Goal: Information Seeking & Learning: Learn about a topic

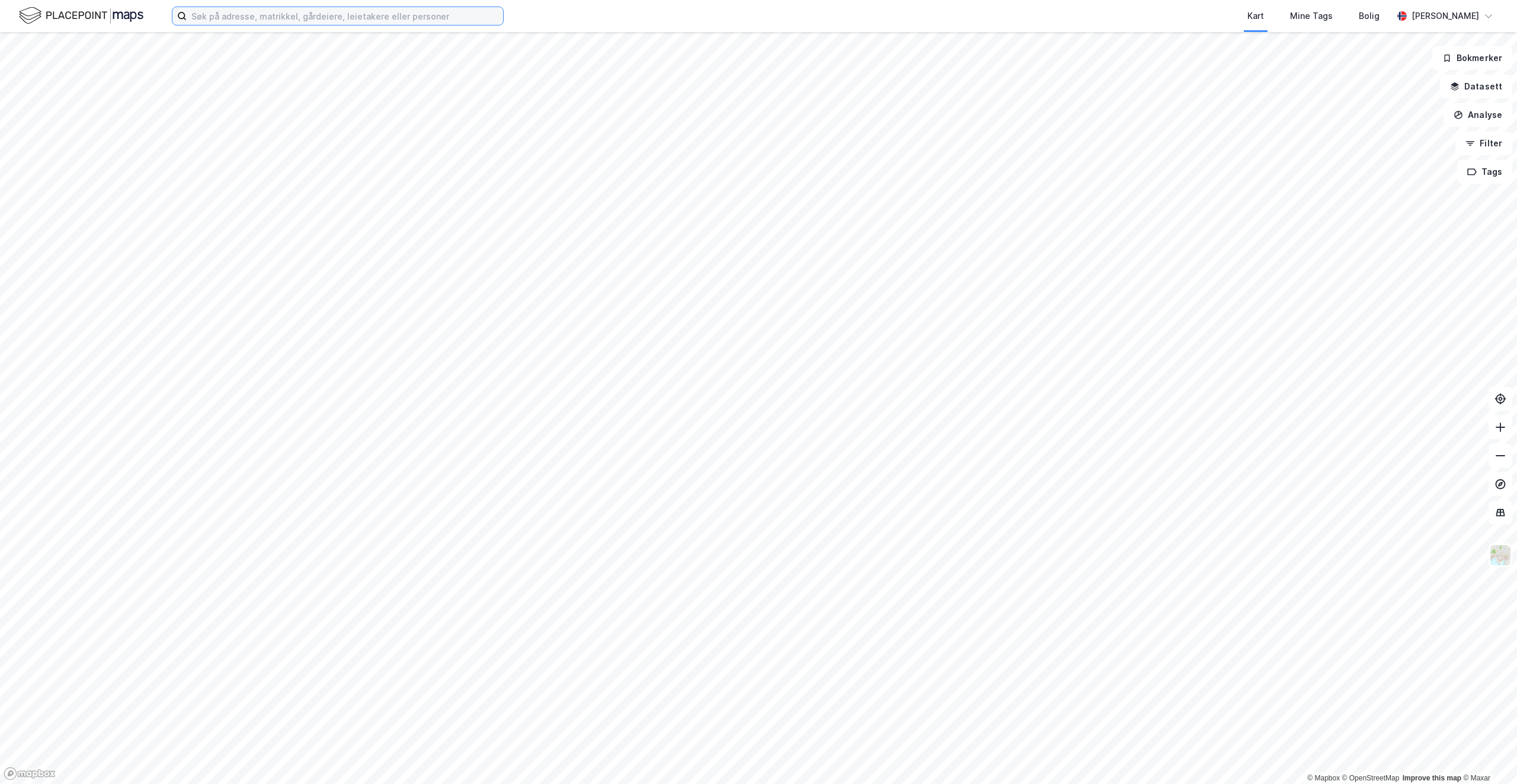
click at [235, 20] on input at bounding box center [344, 15] width 316 height 18
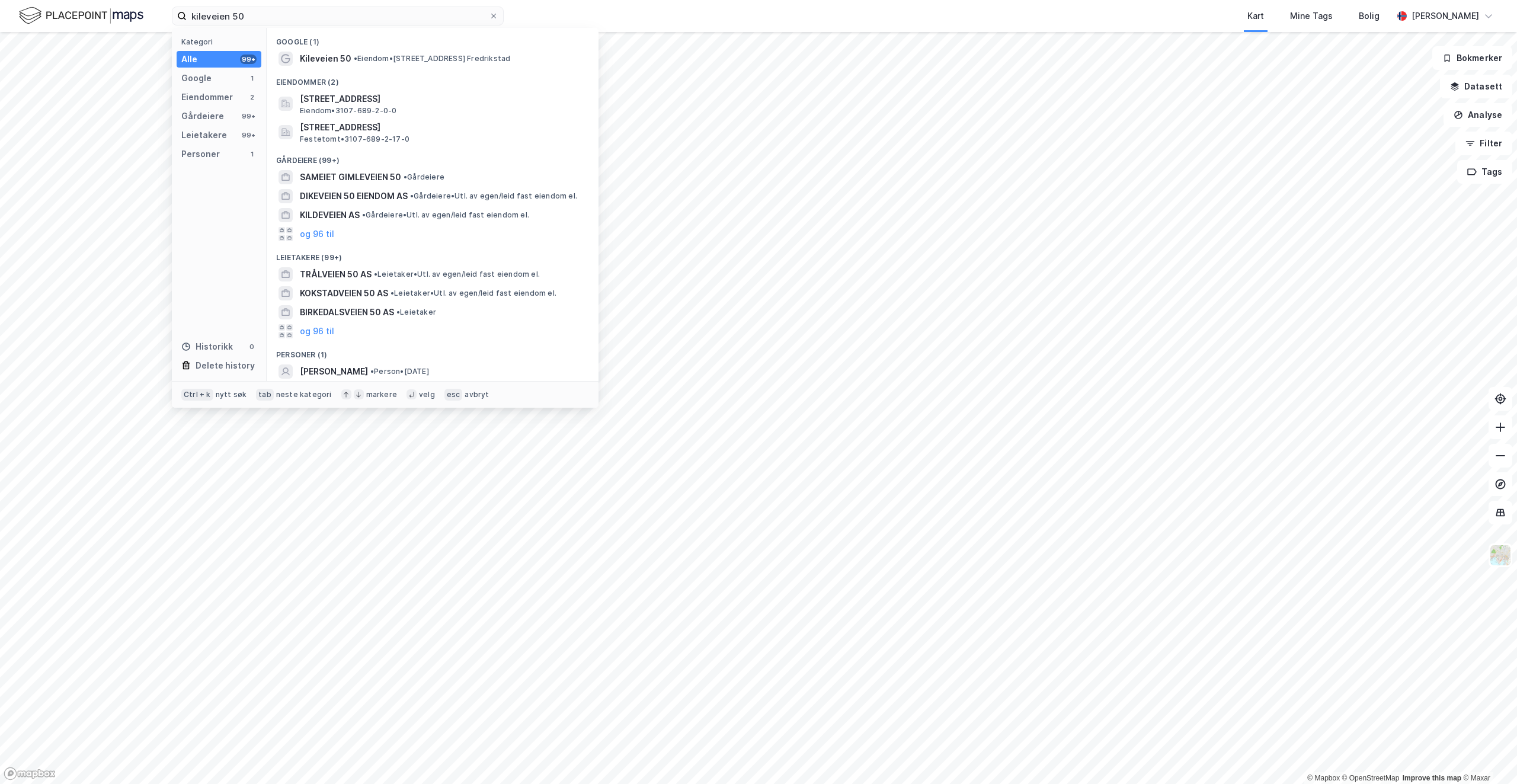
click at [378, 70] on div "Eiendommer (2)" at bounding box center [433, 78] width 332 height 21
click at [378, 60] on span "• Eiendom • [STREET_ADDRESS], 1634 Gamle Fredrikstad" at bounding box center [432, 58] width 156 height 9
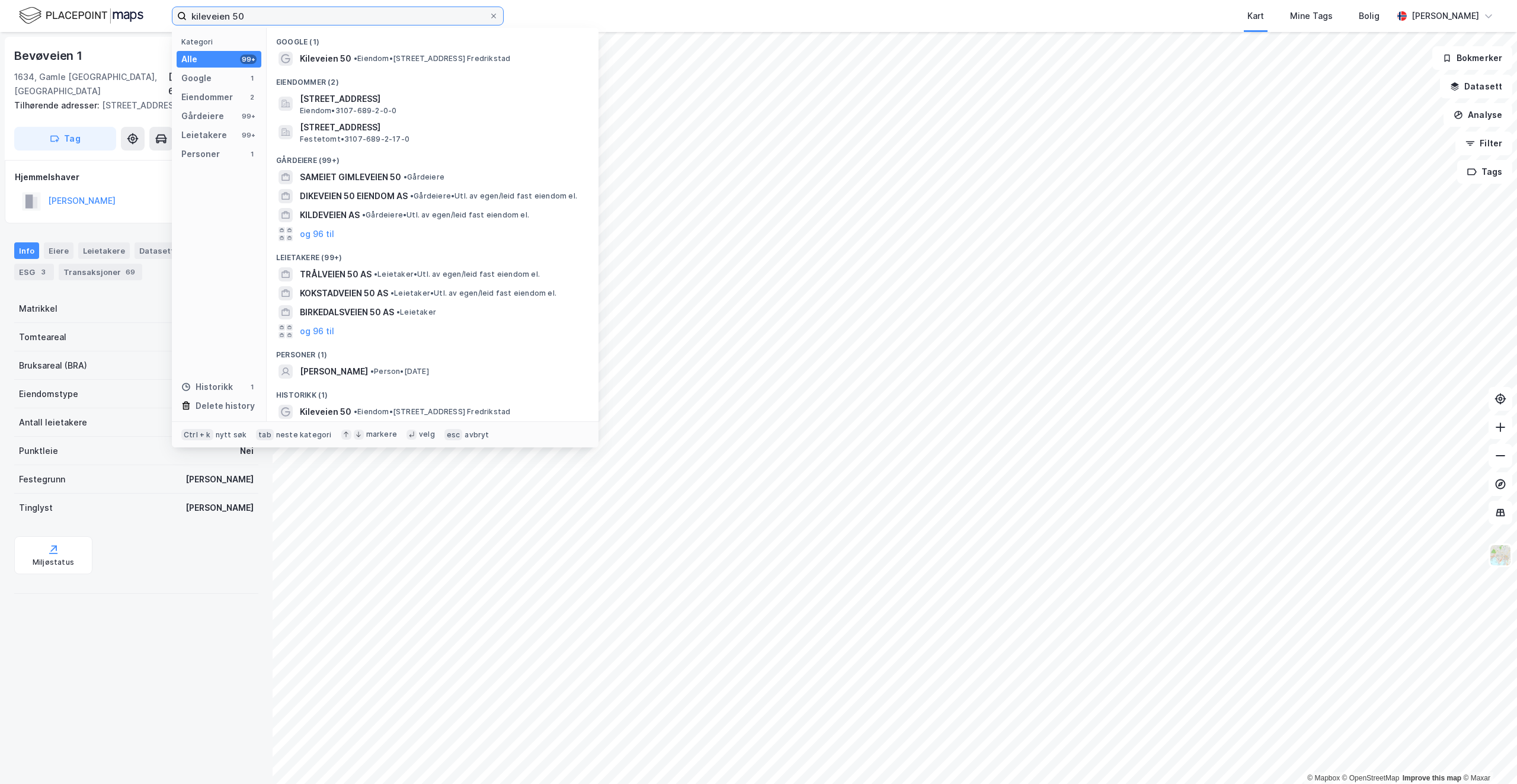
click at [270, 15] on input "kileveien 50" at bounding box center [337, 15] width 302 height 18
click at [327, 19] on input "kileveien 50" at bounding box center [337, 15] width 302 height 18
drag, startPoint x: 327, startPoint y: 18, endPoint x: 221, endPoint y: 18, distance: 106.0
click at [221, 18] on input "kileveien 50" at bounding box center [337, 15] width 302 height 18
click at [311, 19] on input "kileveien 50" at bounding box center [337, 15] width 302 height 18
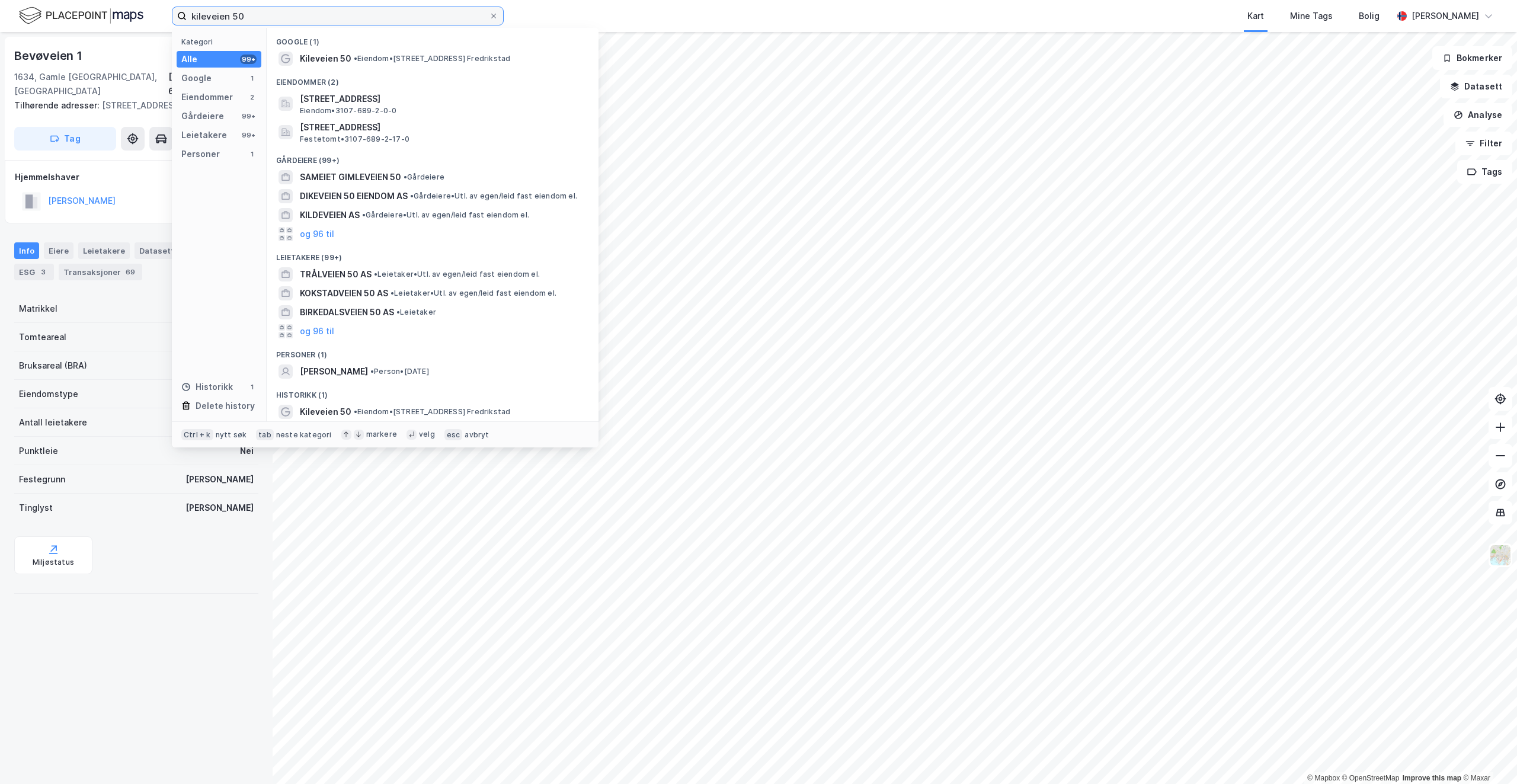
click at [273, 17] on input "kileveien 50" at bounding box center [337, 15] width 302 height 18
click at [272, 17] on input "kileveien 50" at bounding box center [337, 15] width 302 height 18
paste input "Kvi"
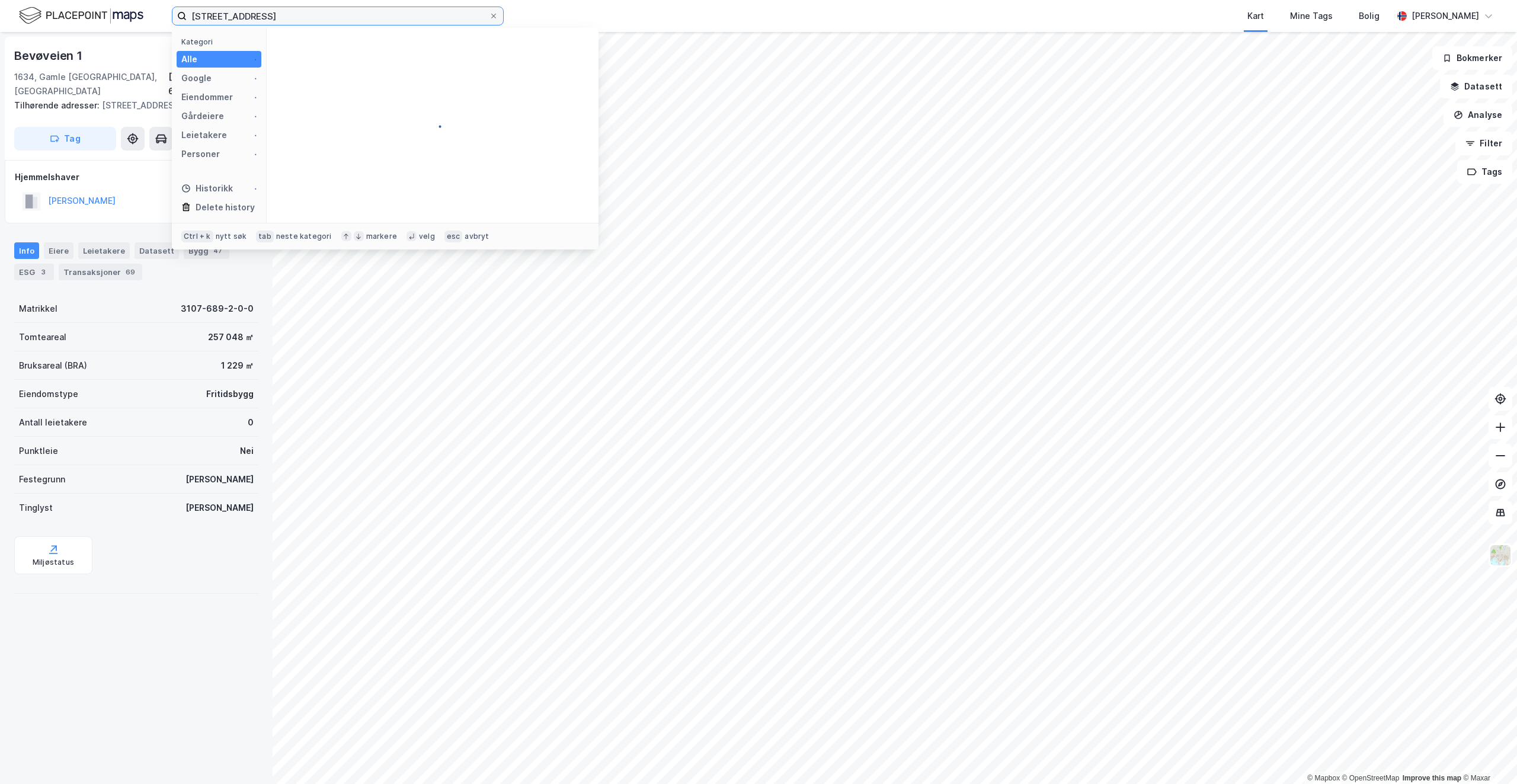
type input "[STREET_ADDRESS]"
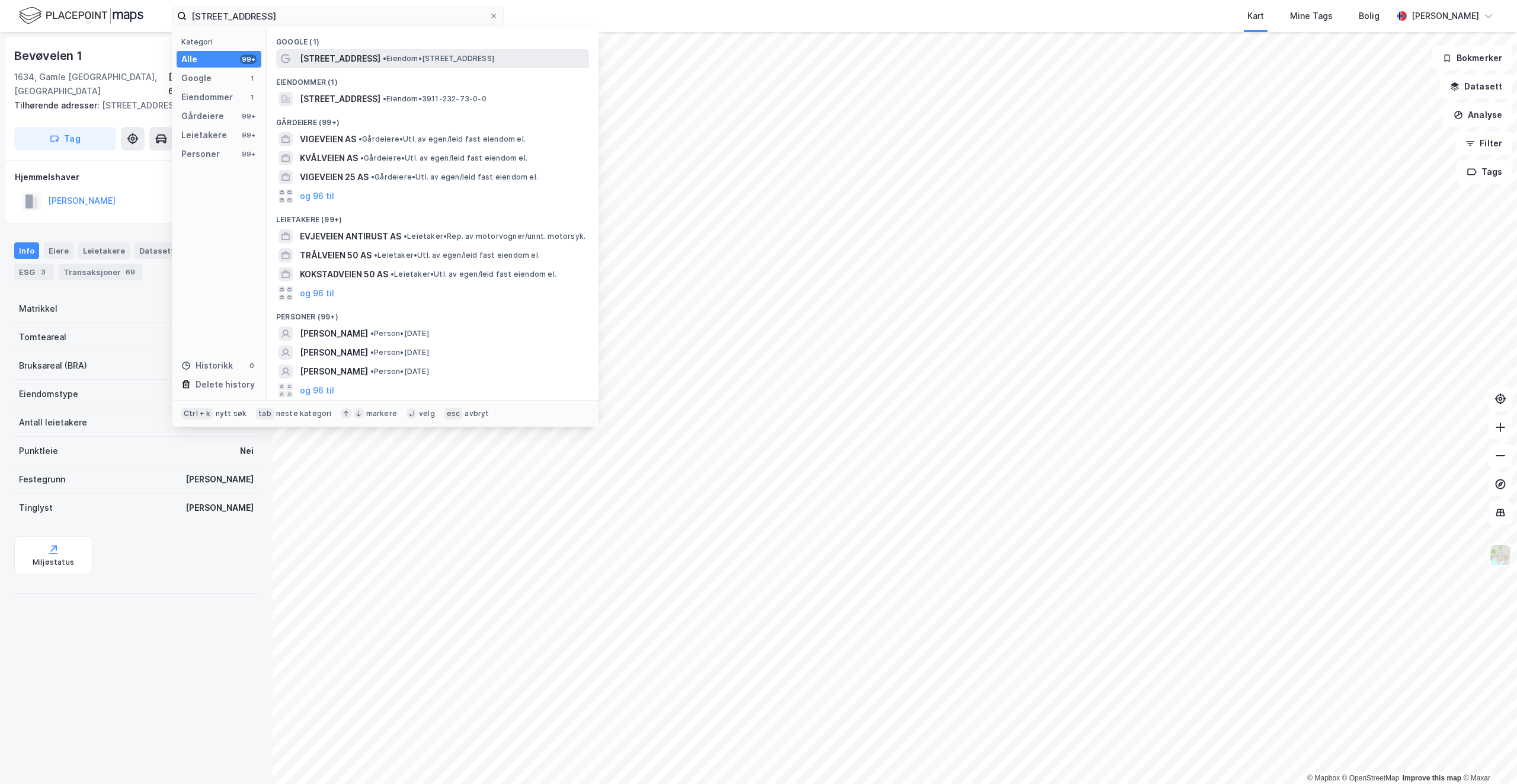
click at [347, 64] on span "[STREET_ADDRESS]" at bounding box center [340, 59] width 81 height 14
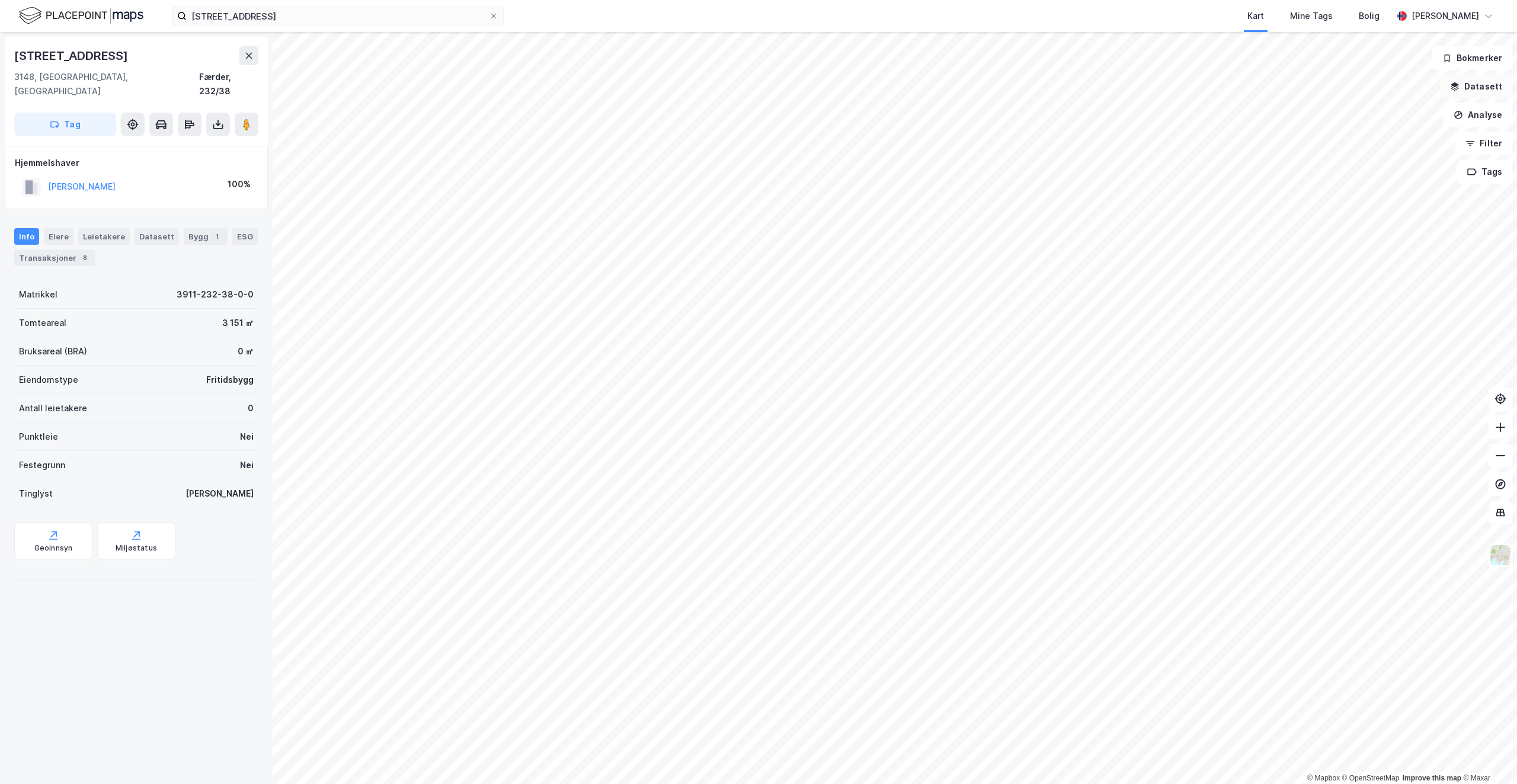
click at [1474, 86] on button "Datasett" at bounding box center [1475, 87] width 72 height 24
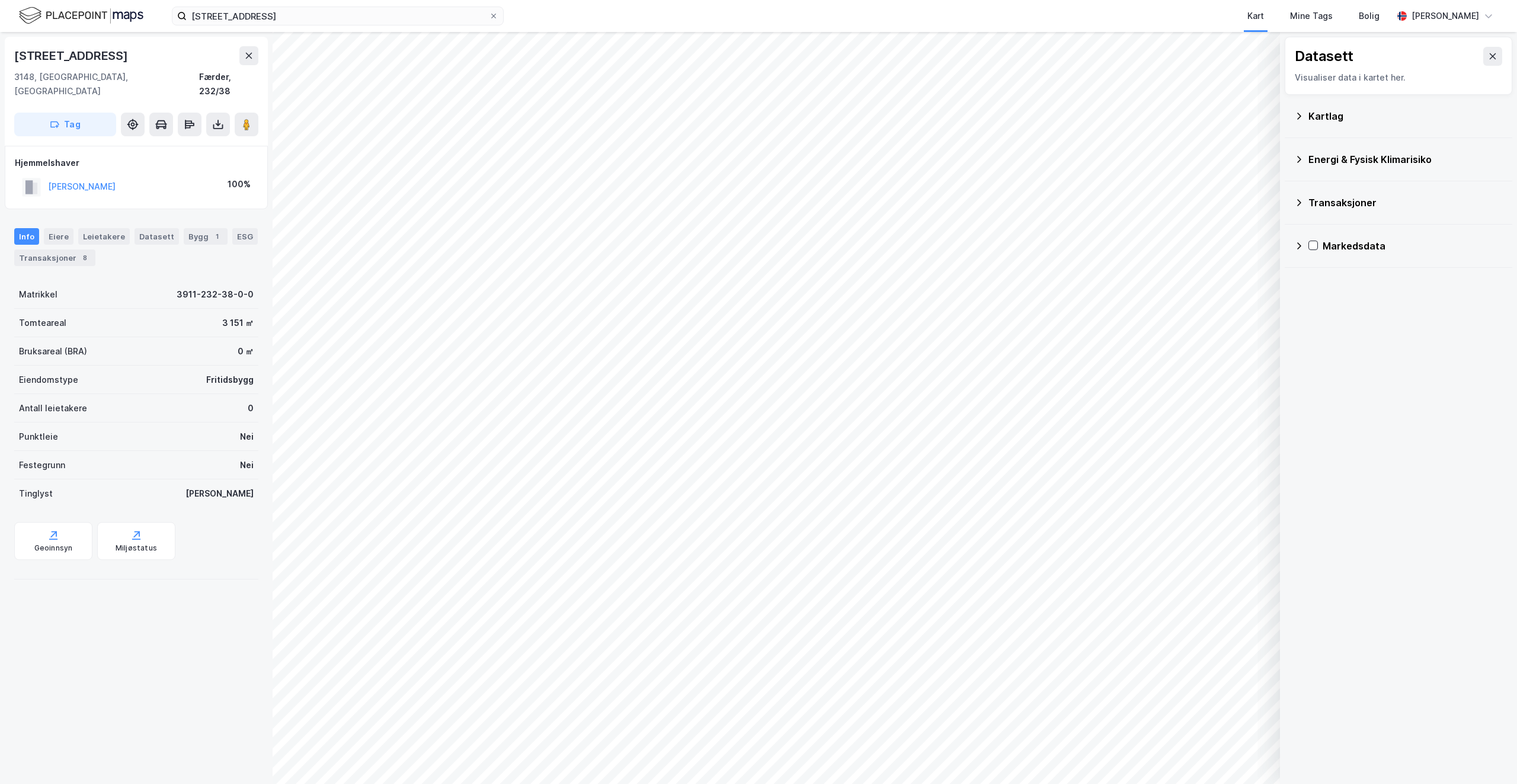
click at [1296, 116] on icon at bounding box center [1298, 116] width 9 height 9
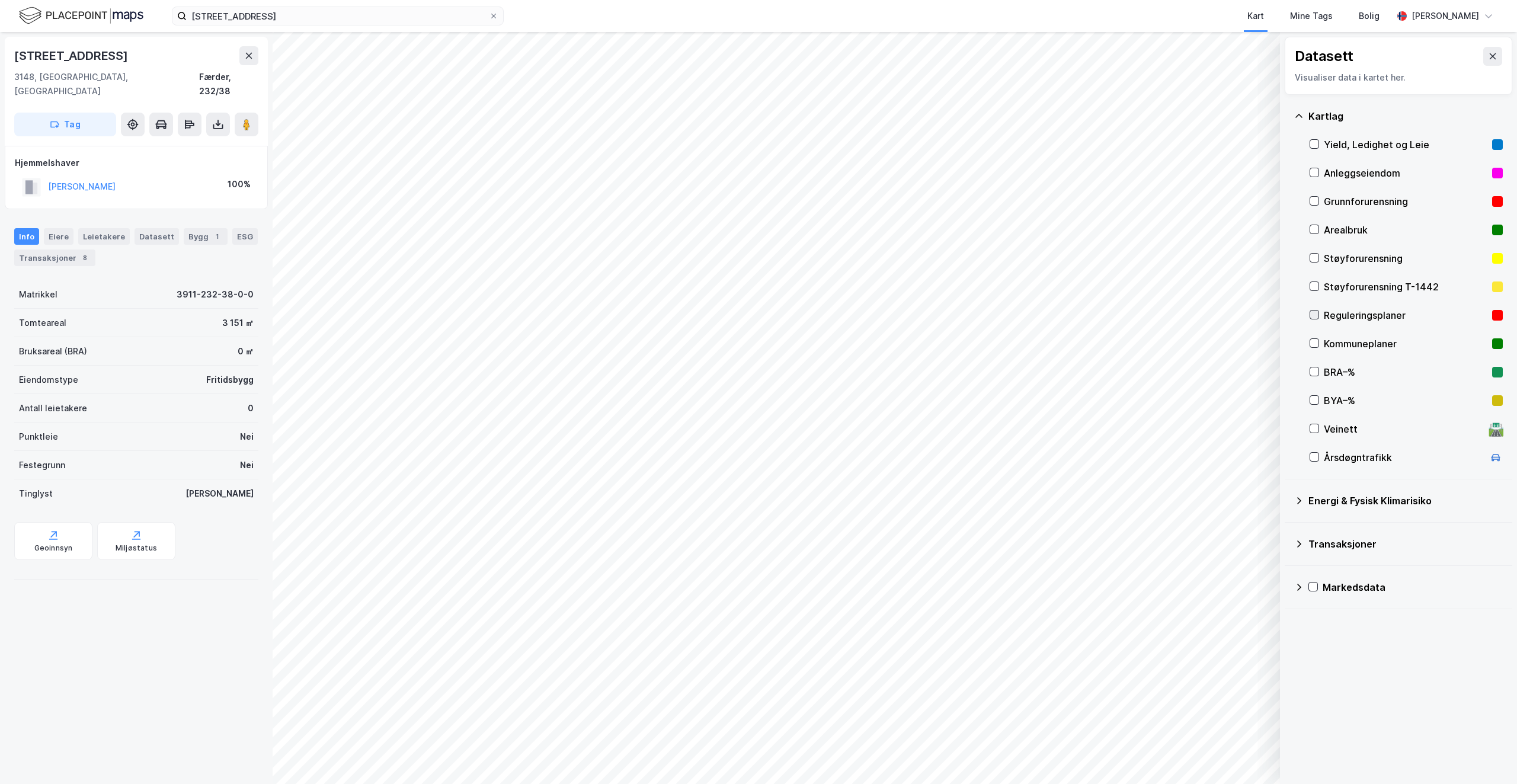
click at [1315, 315] on icon at bounding box center [1315, 315] width 7 height 4
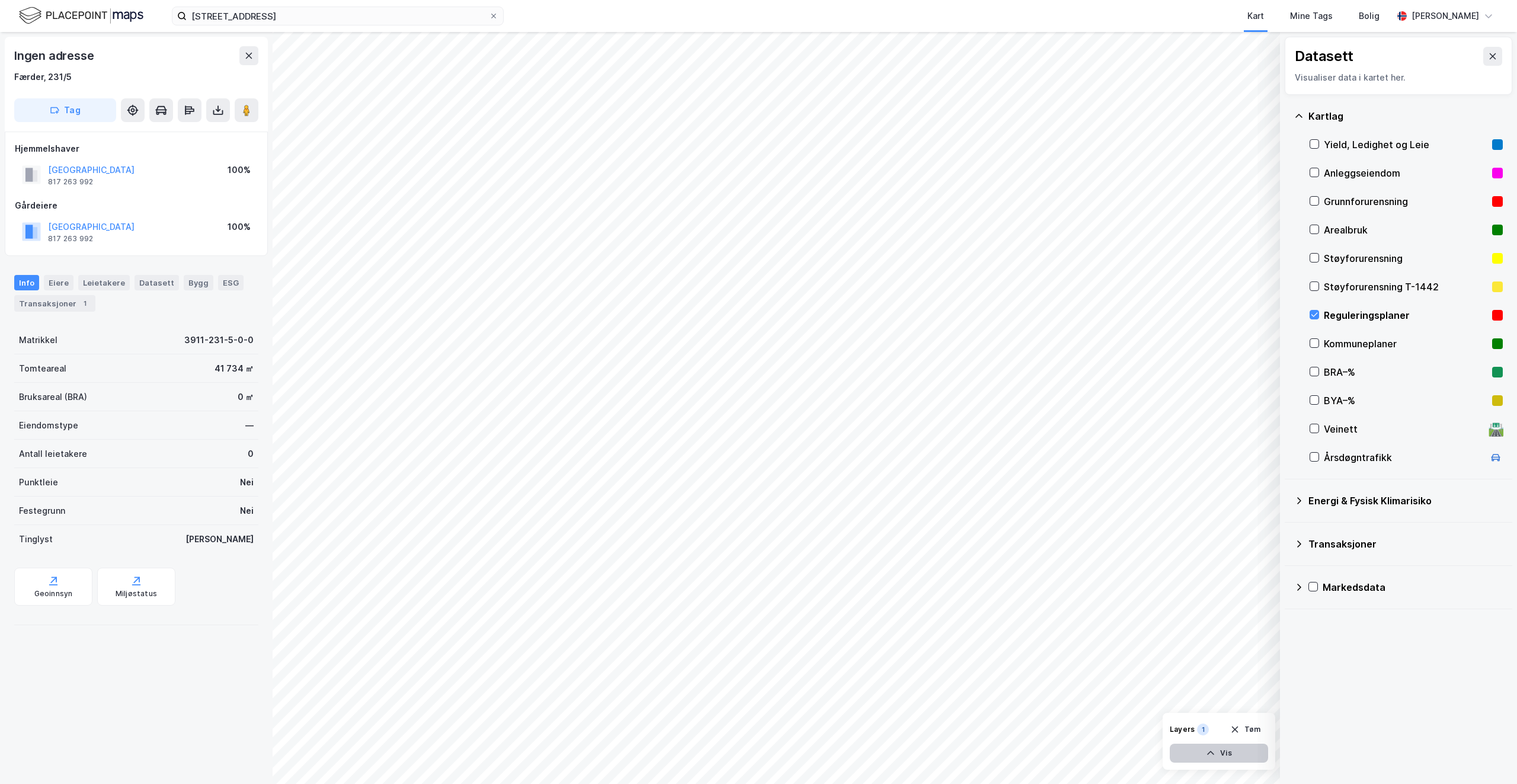
click at [1219, 753] on button "Vis" at bounding box center [1219, 753] width 99 height 19
click at [1210, 728] on icon at bounding box center [1213, 727] width 9 height 5
click at [1212, 730] on icon at bounding box center [1213, 726] width 9 height 9
click at [1249, 730] on button at bounding box center [1256, 727] width 19 height 19
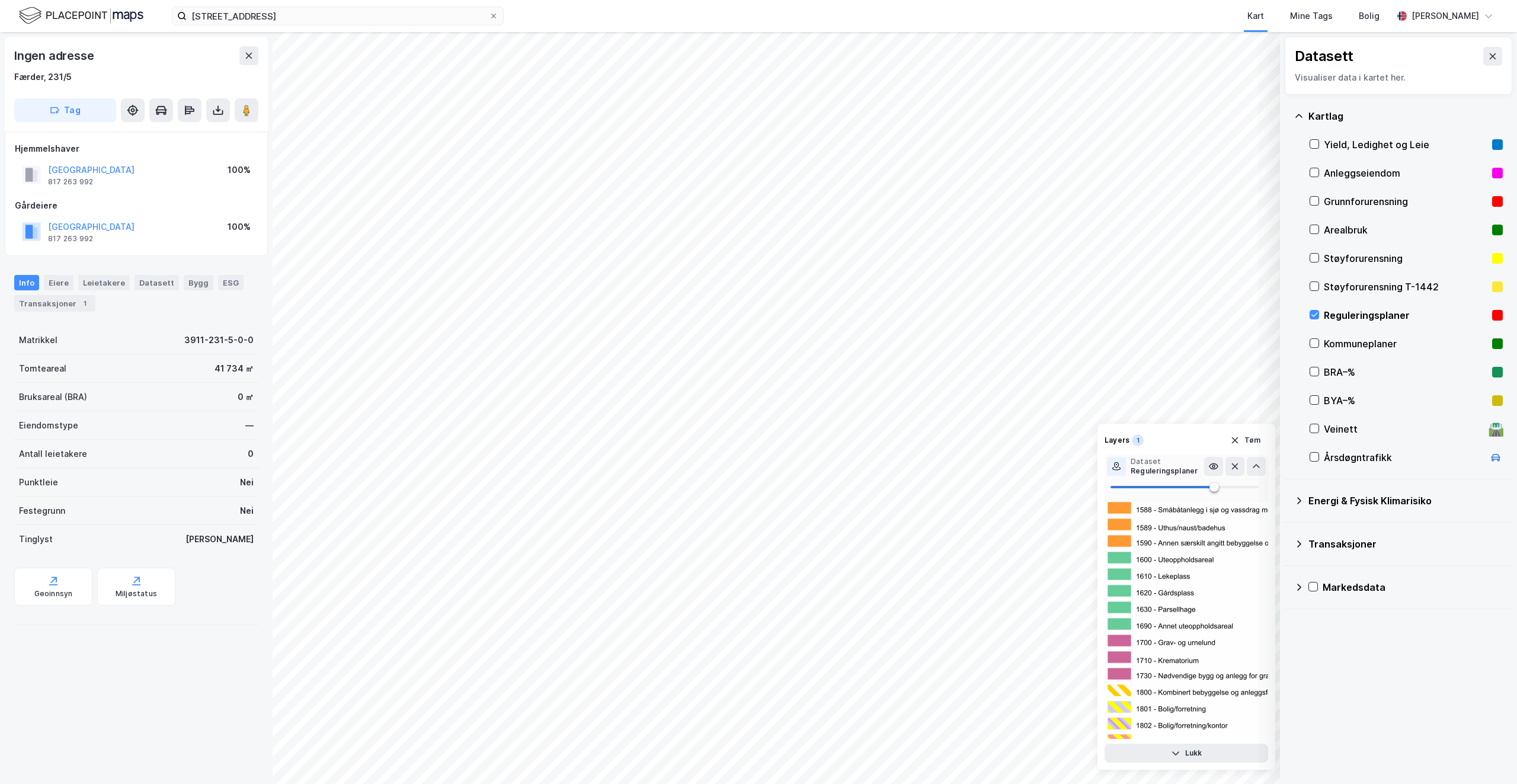
scroll to position [3258, 0]
click at [1122, 558] on img at bounding box center [1337, 230] width 464 height 5973
click at [1236, 442] on icon "button" at bounding box center [1234, 440] width 9 height 9
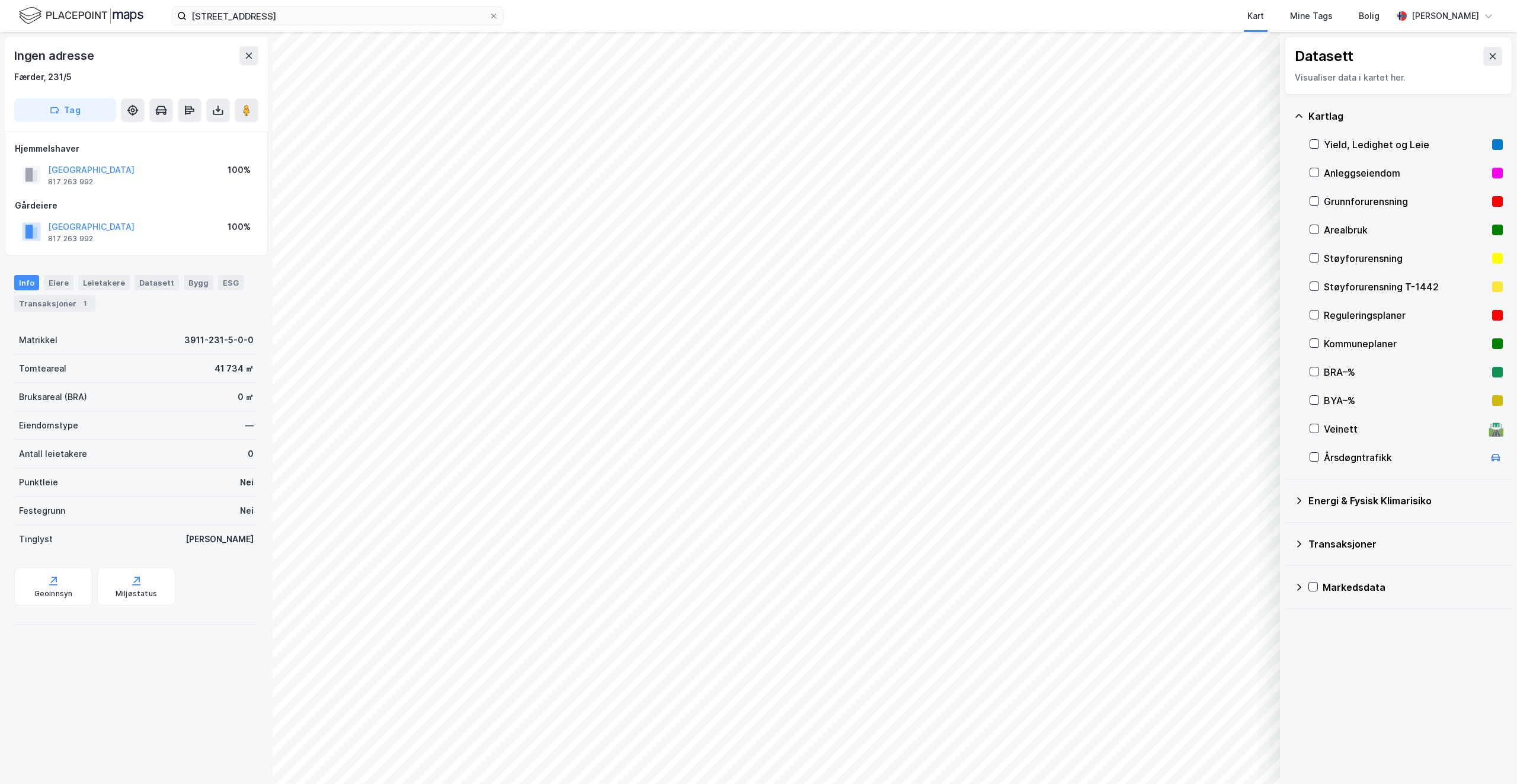
click at [1296, 542] on icon at bounding box center [1298, 543] width 9 height 9
click at [1313, 228] on icon at bounding box center [1314, 230] width 9 height 9
